Goal: Ask a question

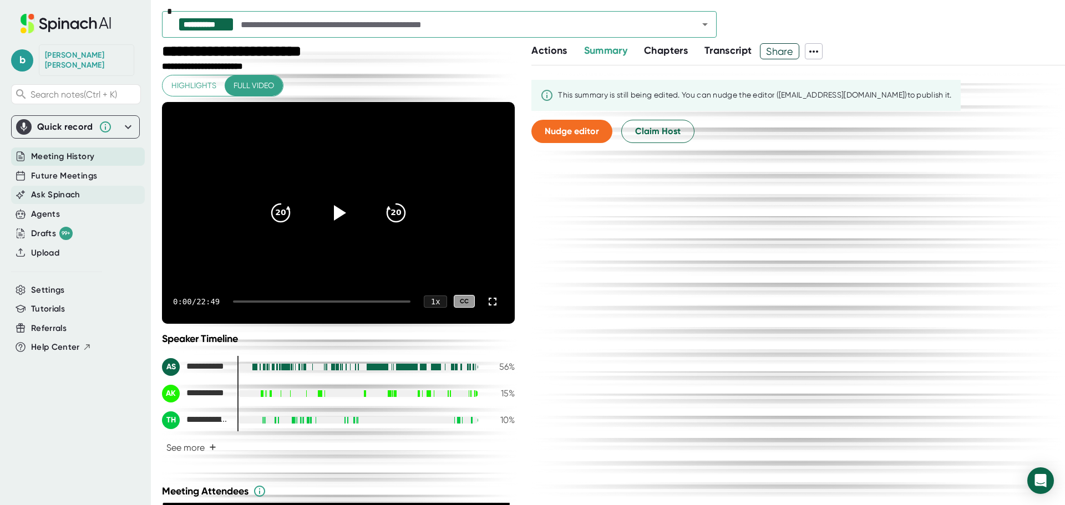
click at [72, 189] on span "Ask Spinach" at bounding box center [55, 195] width 49 height 13
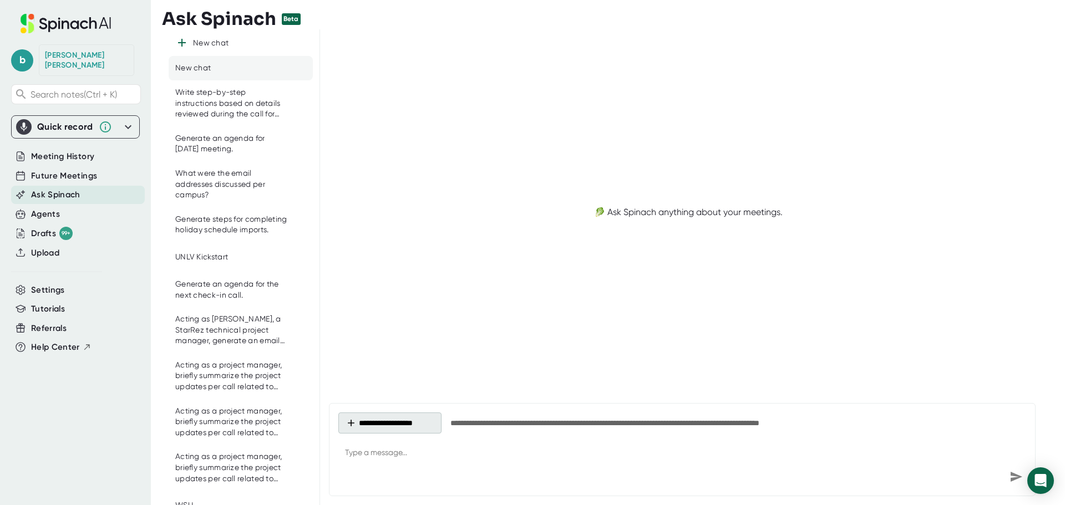
click at [411, 425] on button "**********" at bounding box center [389, 423] width 103 height 21
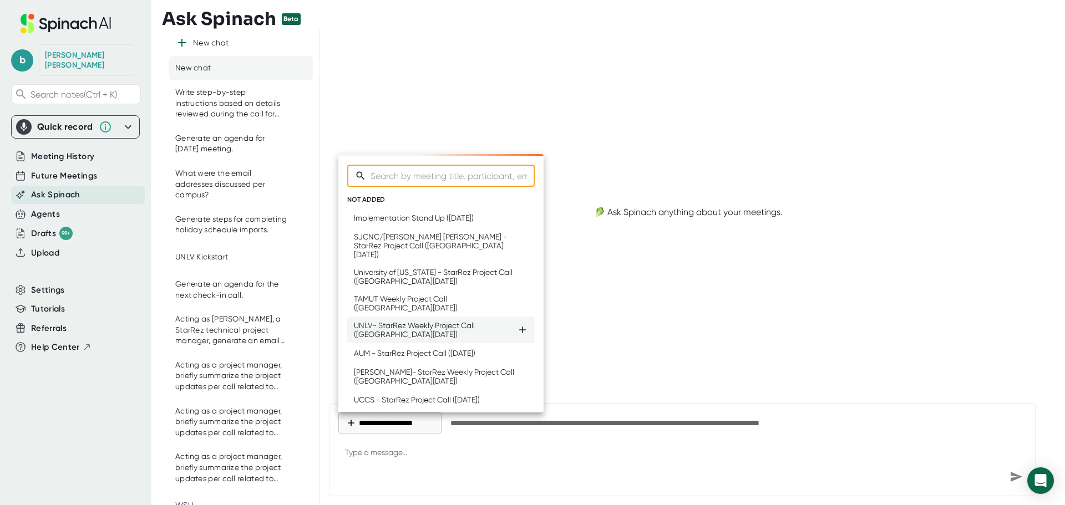
type textarea "x"
type input "uci"
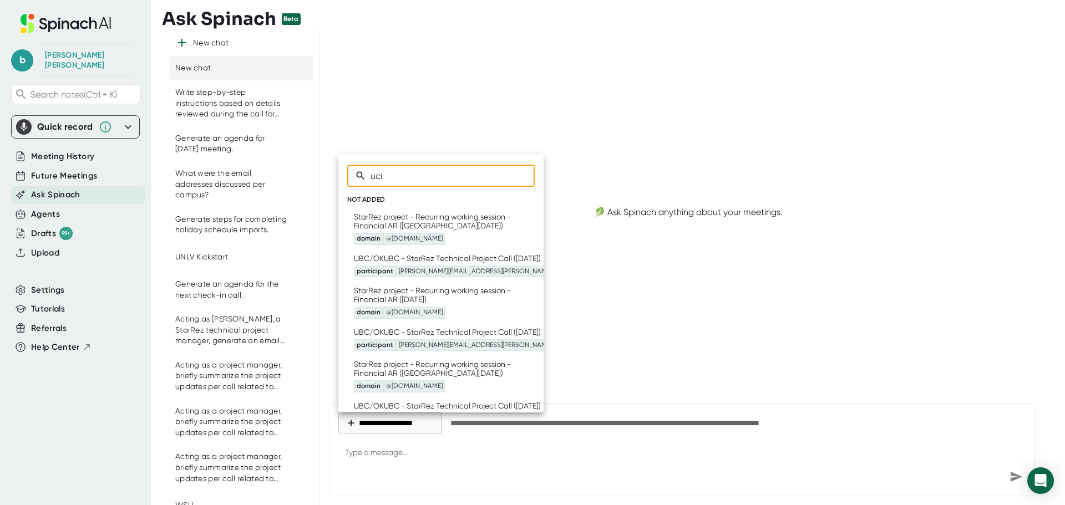
click at [481, 108] on div at bounding box center [532, 252] width 1065 height 505
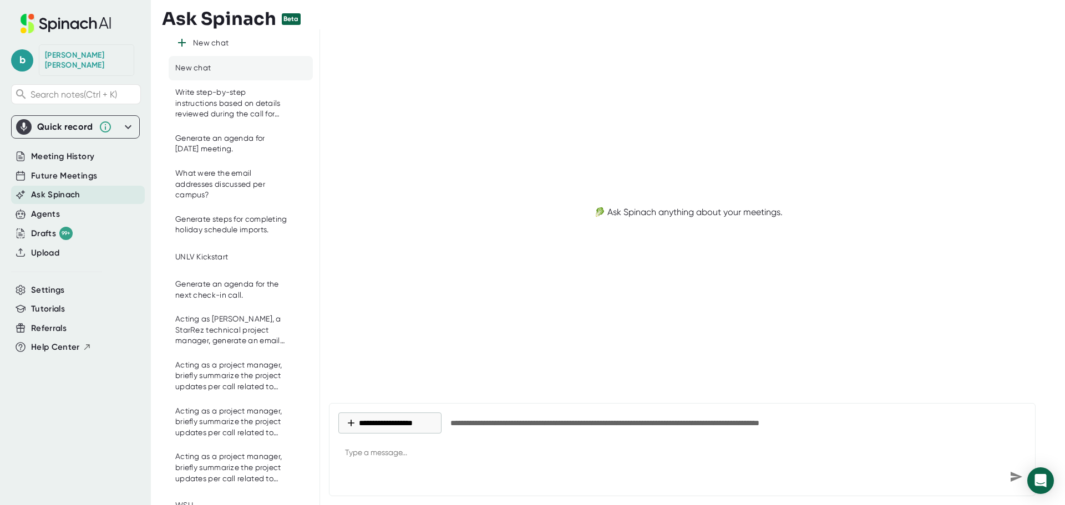
type textarea "x"
